Goal: Find specific page/section: Find specific page/section

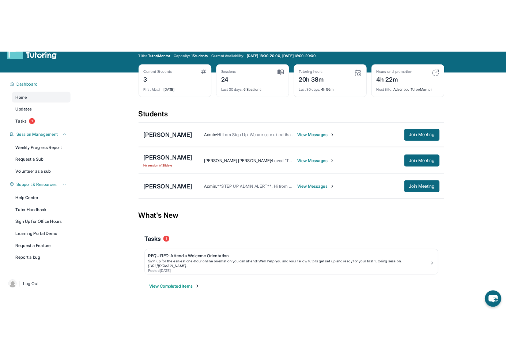
scroll to position [20, 0]
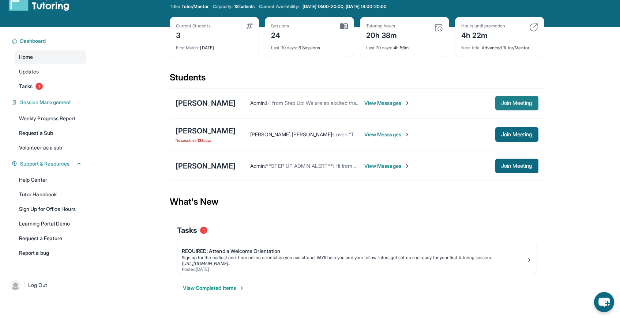
click at [506, 102] on span "Join Meeting" at bounding box center [516, 103] width 31 height 4
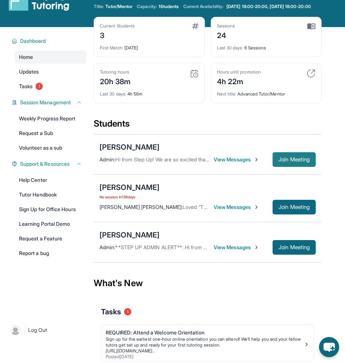
click at [296, 157] on span "Join Meeting" at bounding box center [293, 159] width 31 height 4
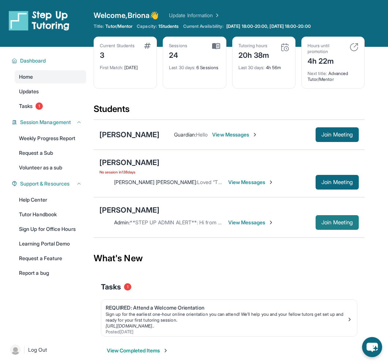
click at [350, 220] on span "Join Meeting" at bounding box center [337, 222] width 31 height 4
click at [140, 209] on div "[PERSON_NAME]" at bounding box center [130, 210] width 60 height 10
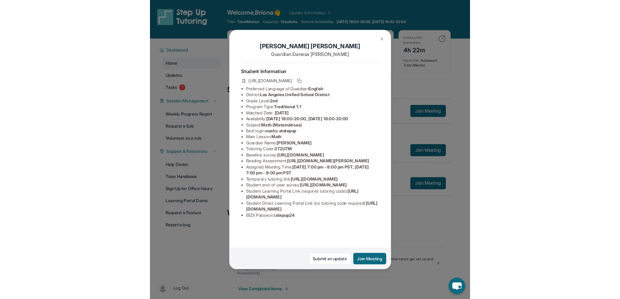
scroll to position [3, 0]
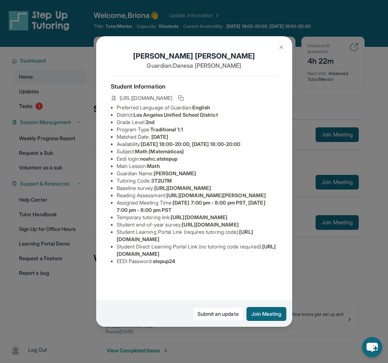
click at [301, 90] on div "[PERSON_NAME] Guardian: [PERSON_NAME] Student Information [URL][DOMAIN_NAME] Pr…" at bounding box center [194, 181] width 388 height 363
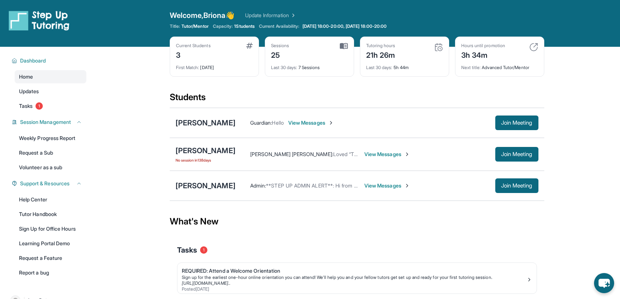
click at [227, 47] on div "Current Students 3" at bounding box center [214, 52] width 77 height 18
click at [208, 28] on span "Tutor/Mentor" at bounding box center [195, 26] width 27 height 6
click at [266, 80] on div "Current Students 3 First Match : 5 months ago Sessions 25 Last 30 days : 7 Sess…" at bounding box center [357, 64] width 375 height 55
click at [204, 181] on div "[PERSON_NAME]" at bounding box center [206, 186] width 60 height 10
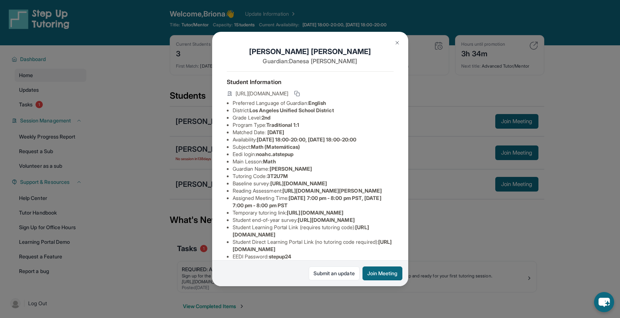
click at [181, 11] on div "Noah Chavez Guardian: Danesa Chavez Student Information https://student-portal.…" at bounding box center [310, 159] width 620 height 318
